Goal: Obtain resource: Obtain resource

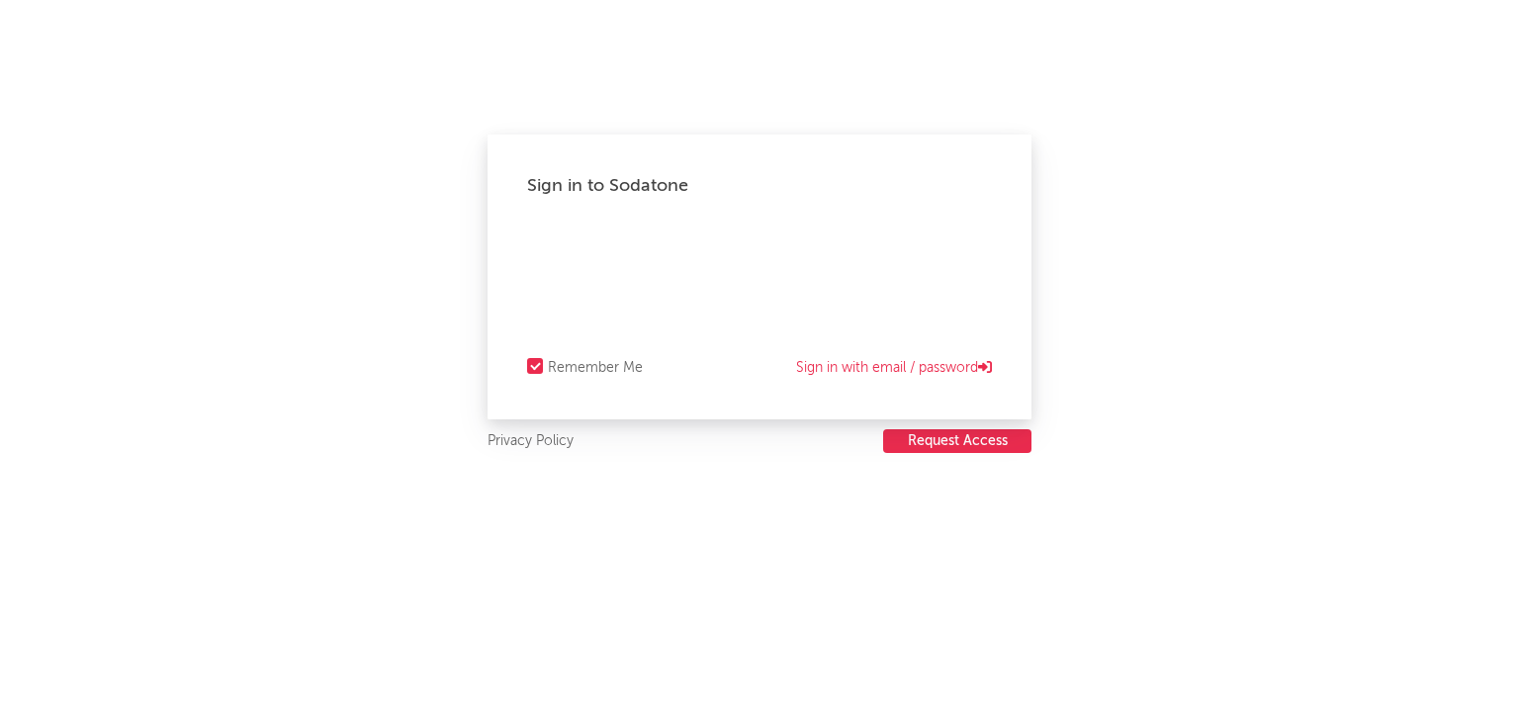
select select "recorded_music"
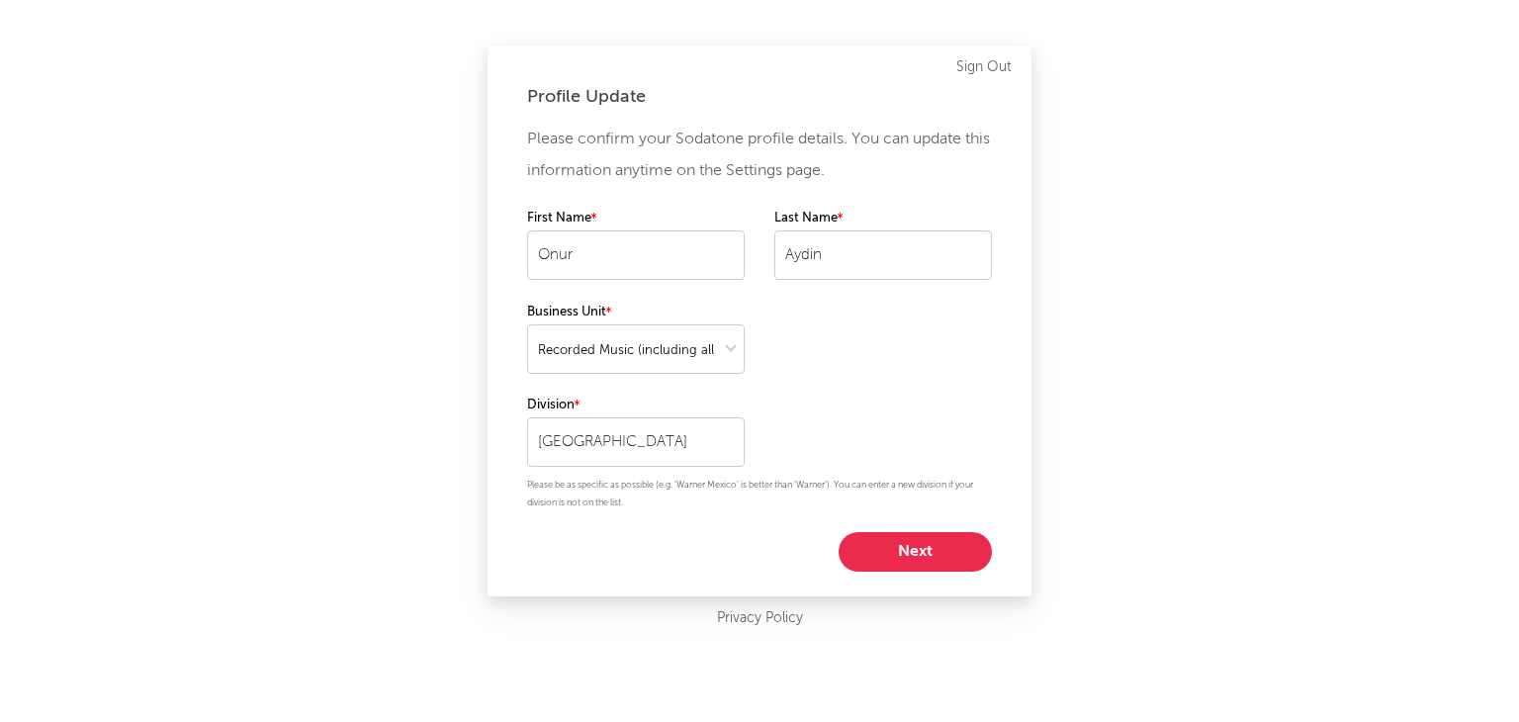
click at [882, 547] on button "Next" at bounding box center [915, 552] width 153 height 40
select select "anr_research"
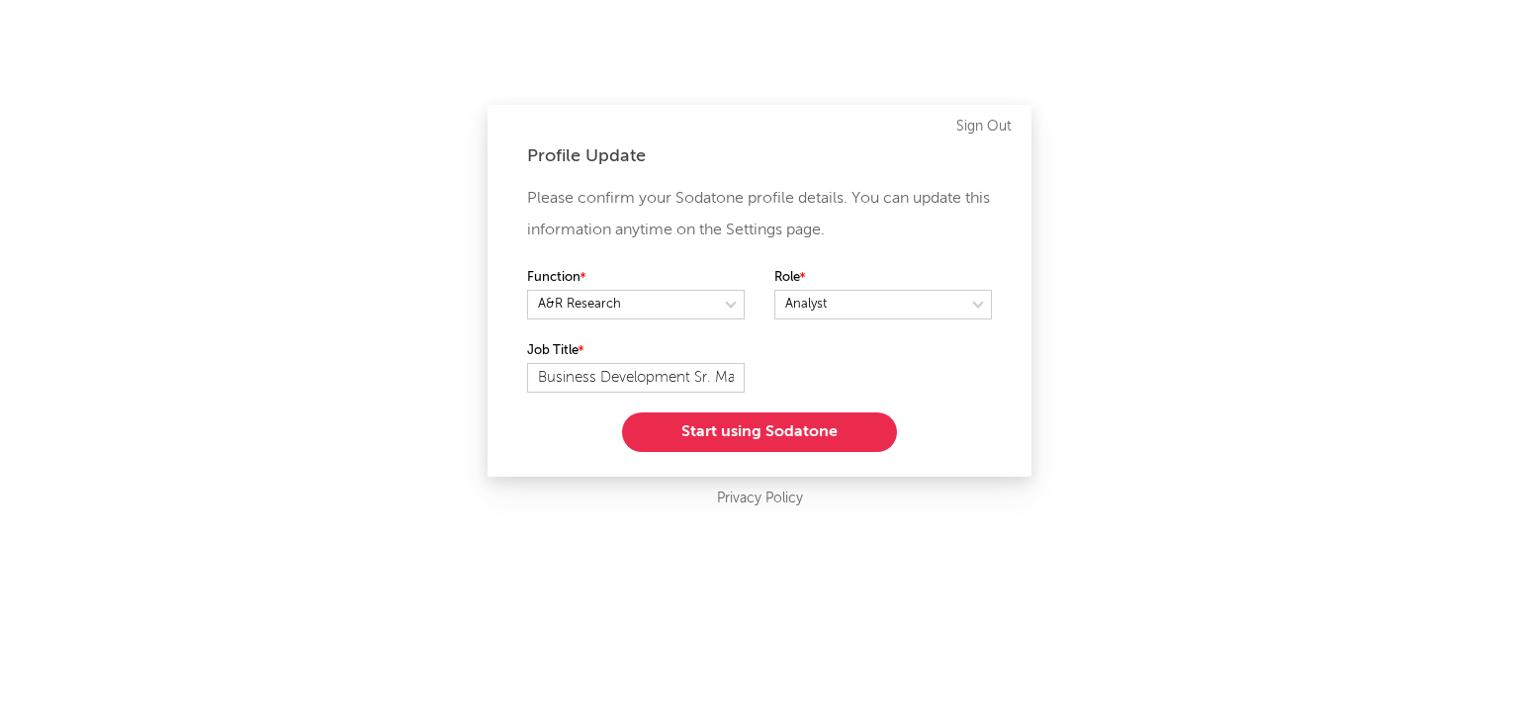
click at [720, 422] on button "Start using Sodatone" at bounding box center [759, 432] width 275 height 40
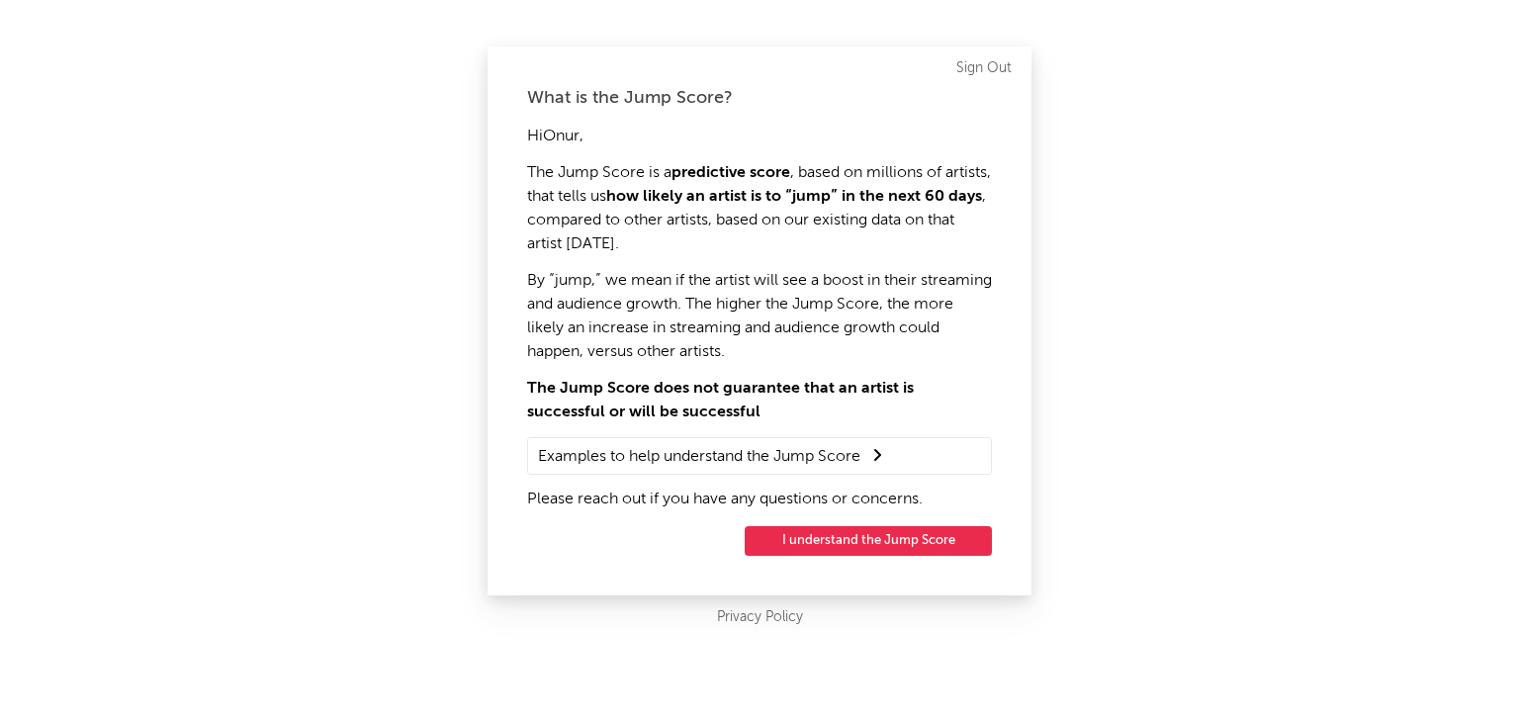
click at [859, 528] on button "I understand the Jump Score" at bounding box center [868, 541] width 247 height 30
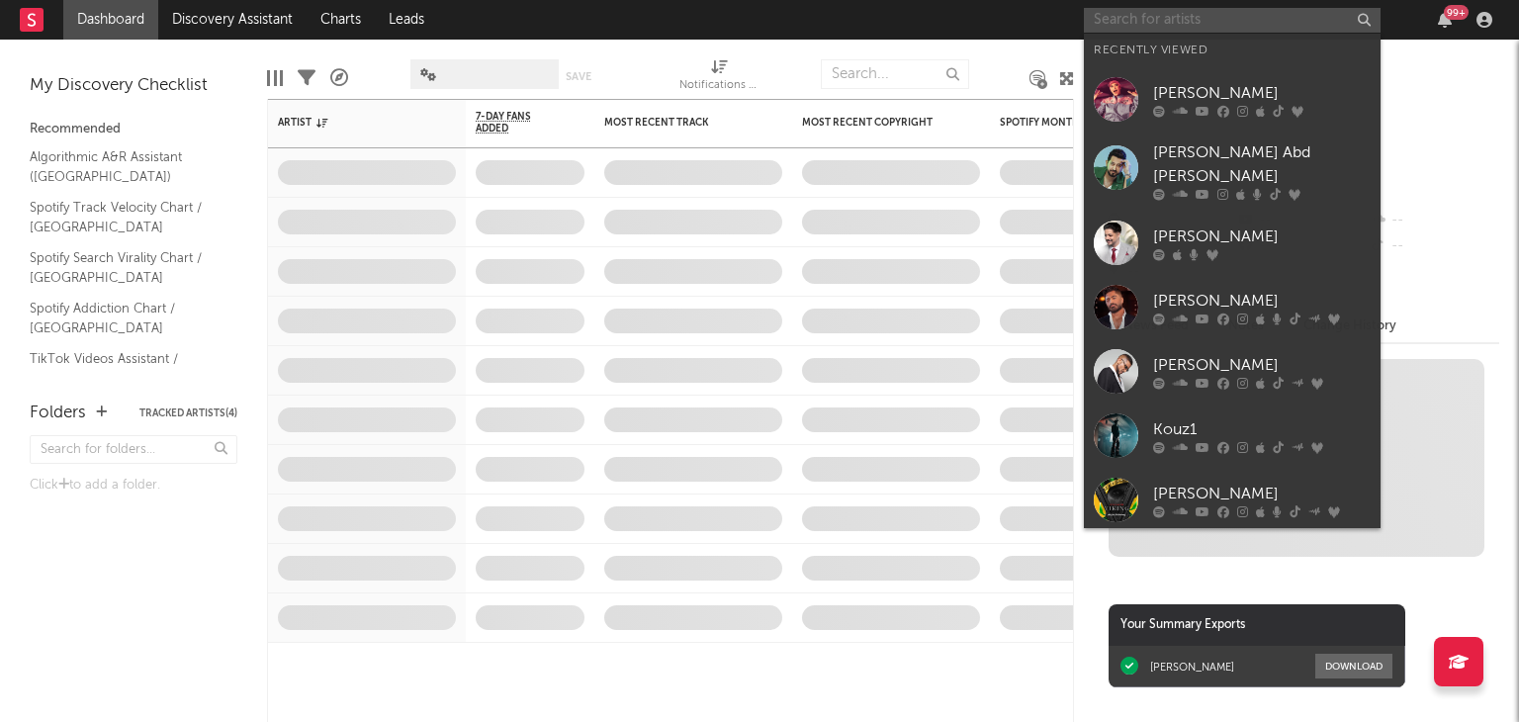
click at [1240, 15] on input "text" at bounding box center [1232, 20] width 297 height 25
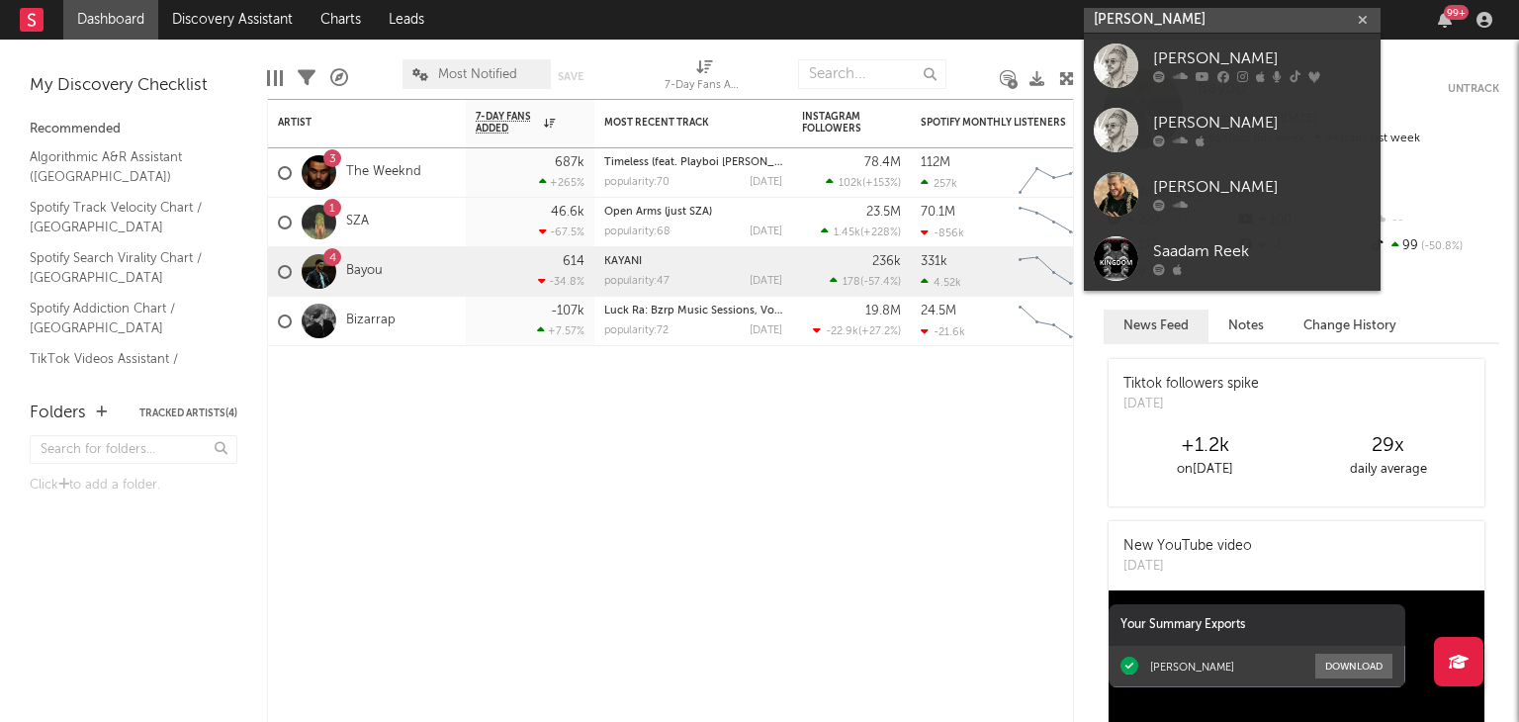
type input "[PERSON_NAME]"
click at [1218, 73] on icon at bounding box center [1224, 77] width 12 height 12
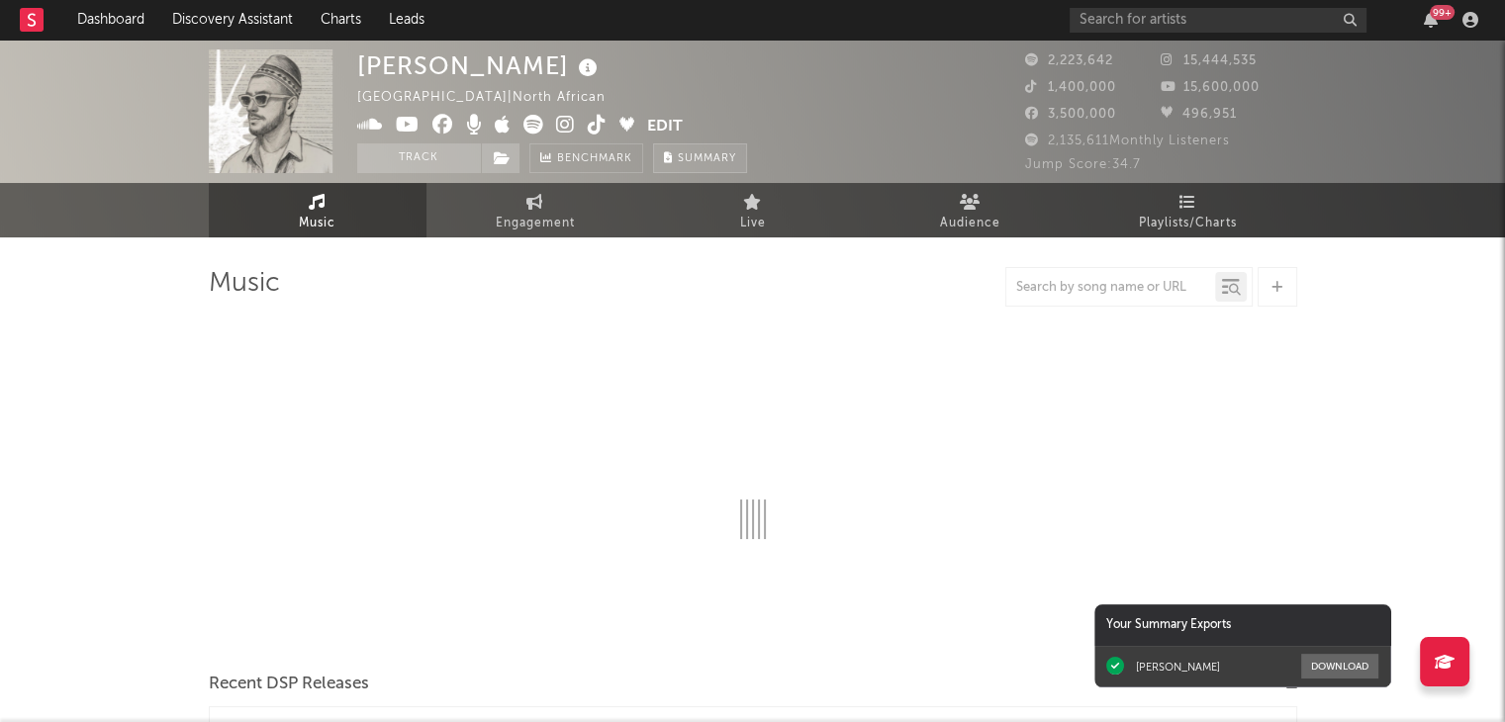
click at [706, 158] on span "Summary" at bounding box center [707, 158] width 58 height 11
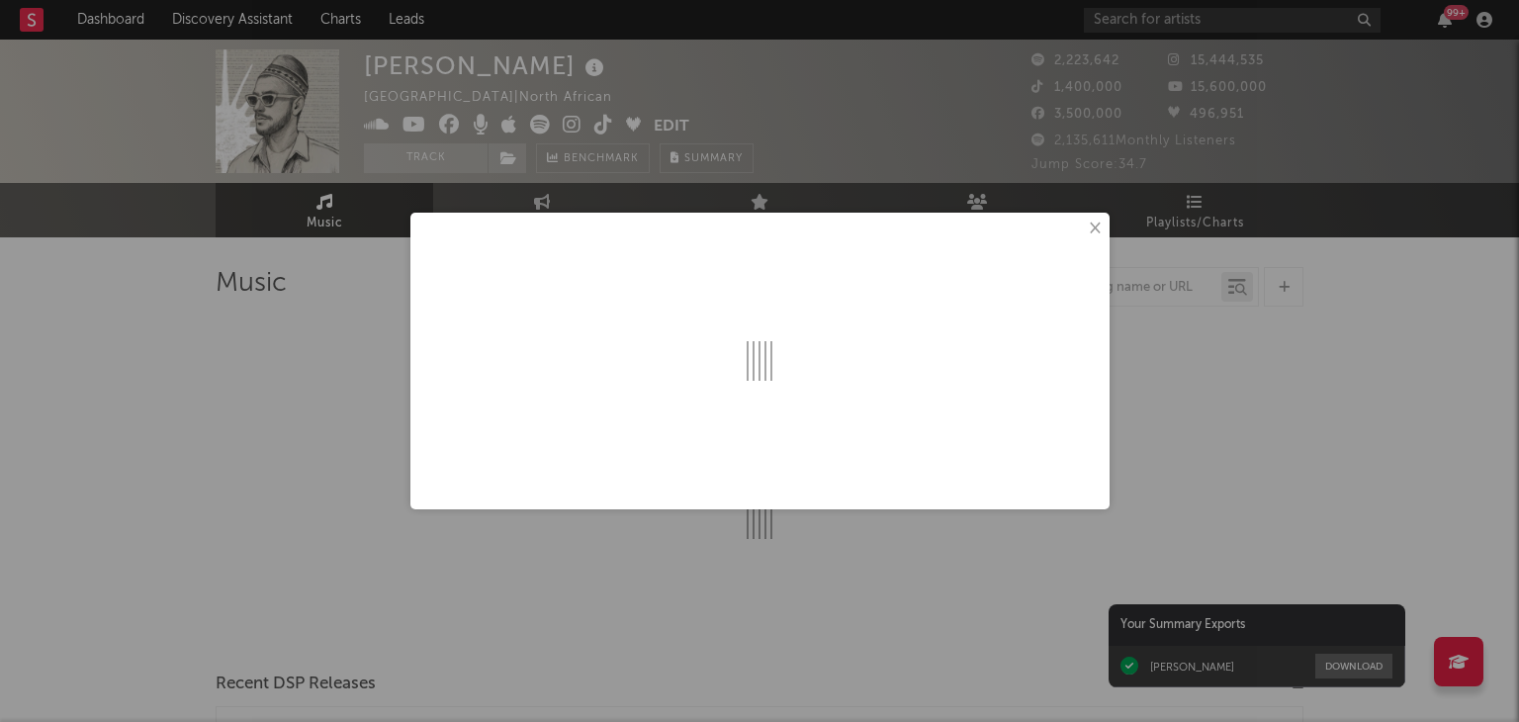
select select "6m"
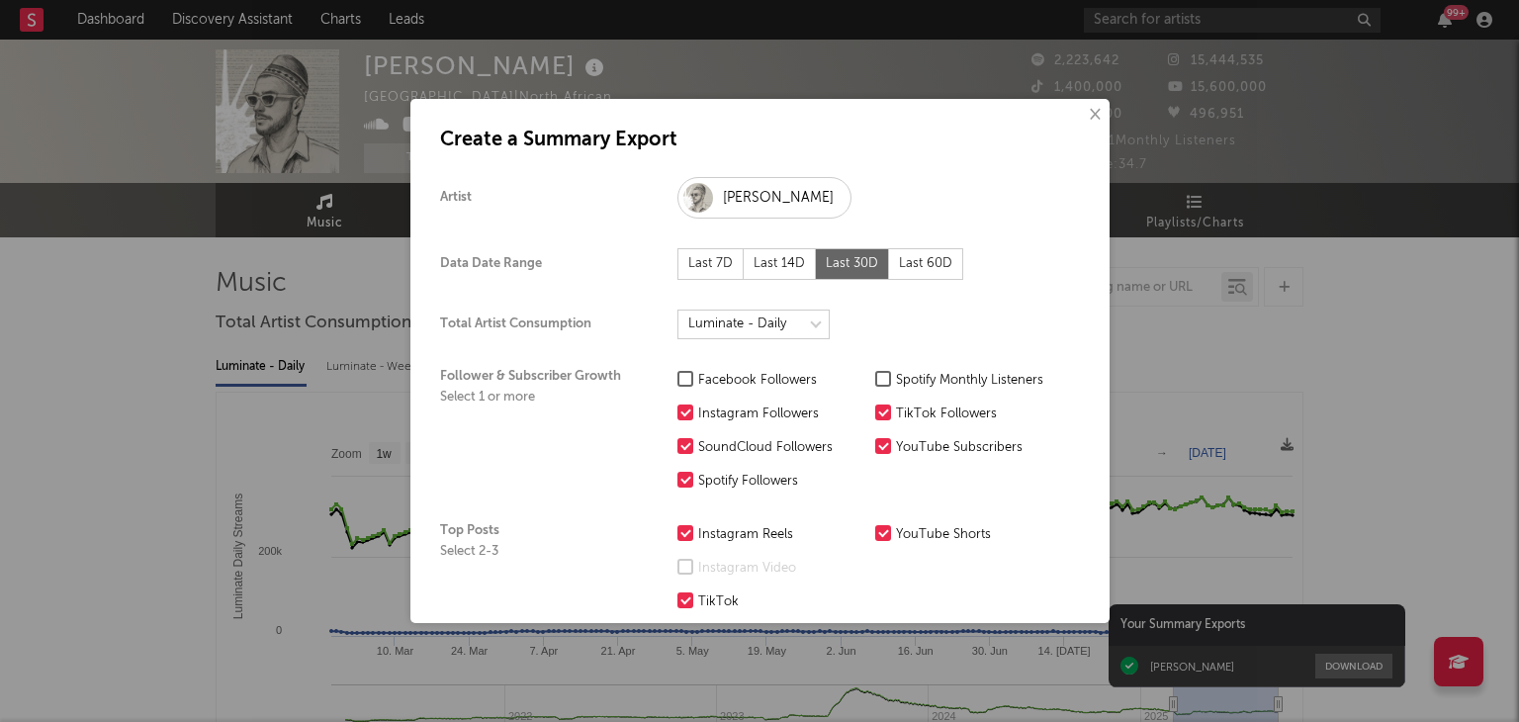
click at [910, 257] on div "Last 60D" at bounding box center [926, 264] width 74 height 32
click at [780, 386] on div "Facebook Followers" at bounding box center [781, 381] width 167 height 24
click at [678, 386] on input "Facebook Followers" at bounding box center [678, 381] width 0 height 24
click at [914, 388] on div "Spotify Monthly Listeners" at bounding box center [979, 381] width 167 height 24
click at [875, 388] on input "Spotify Monthly Listeners" at bounding box center [875, 381] width 0 height 24
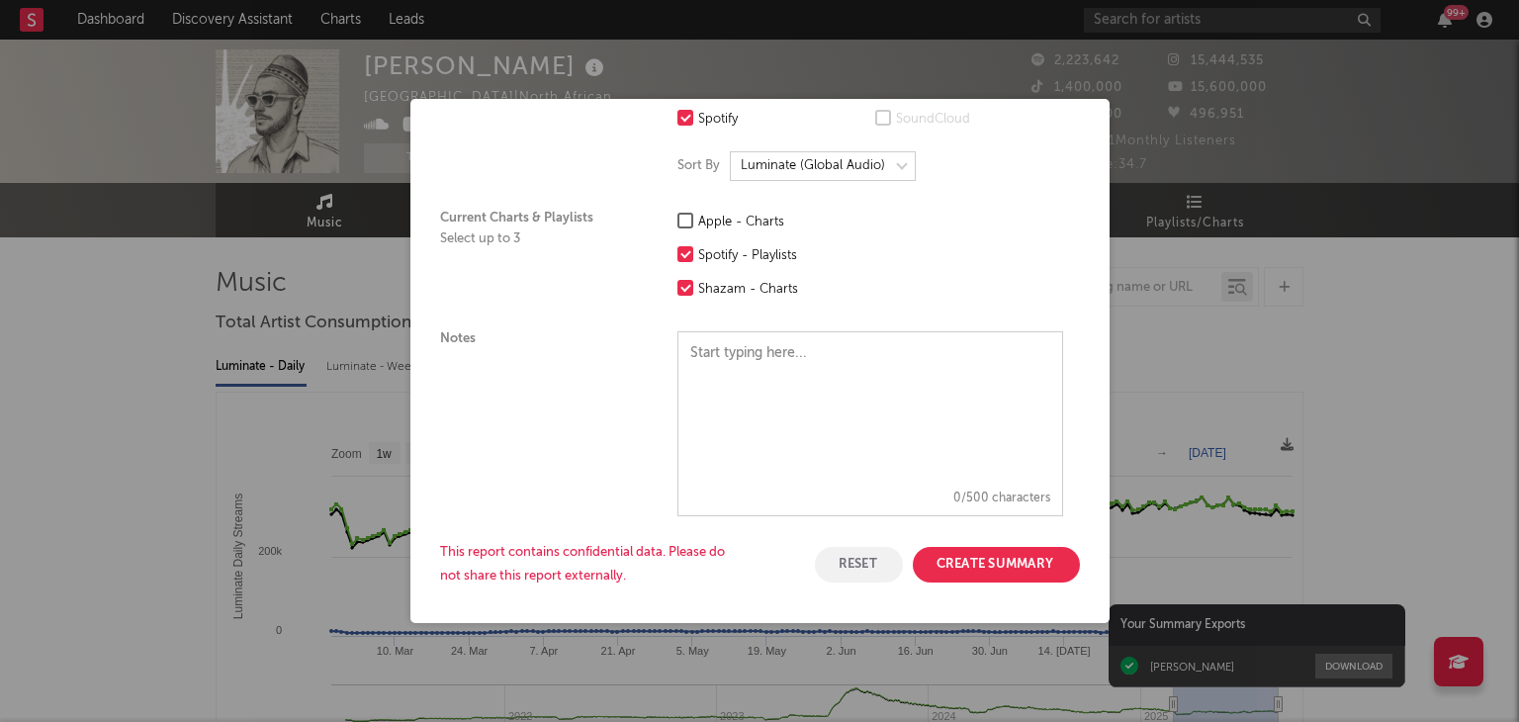
scroll to position [606, 0]
click at [985, 553] on button "Create Summary" at bounding box center [996, 562] width 167 height 36
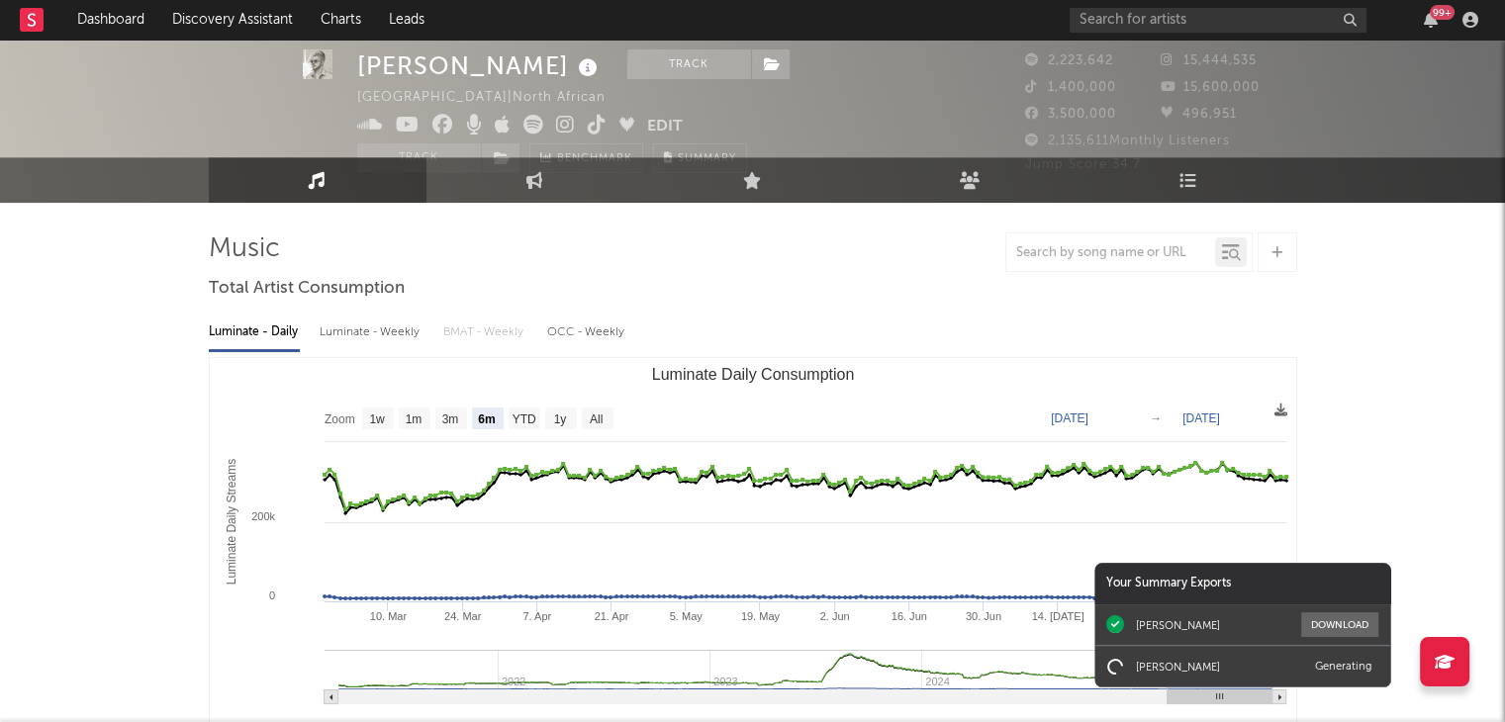
scroll to position [0, 0]
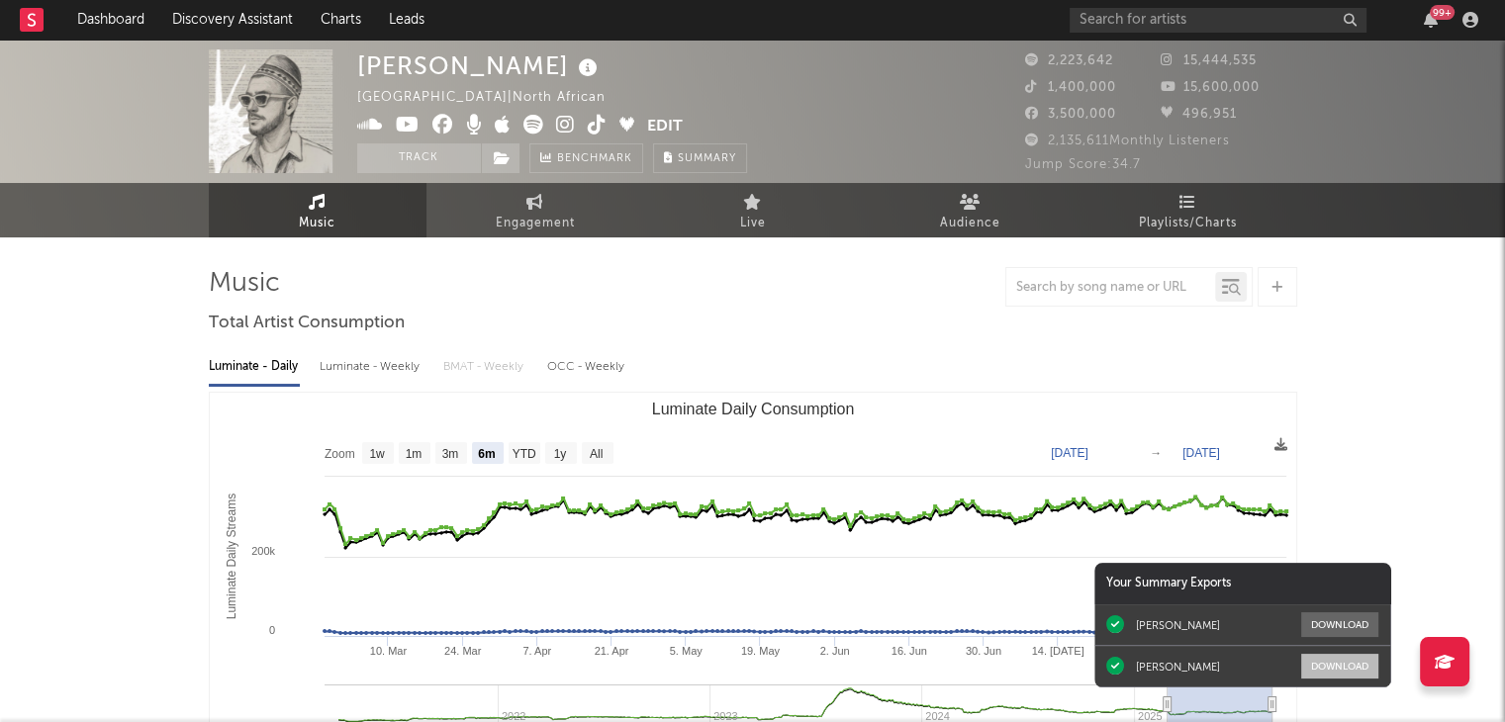
click at [1364, 662] on button "Download" at bounding box center [1339, 666] width 77 height 25
